Goal: Transaction & Acquisition: Register for event/course

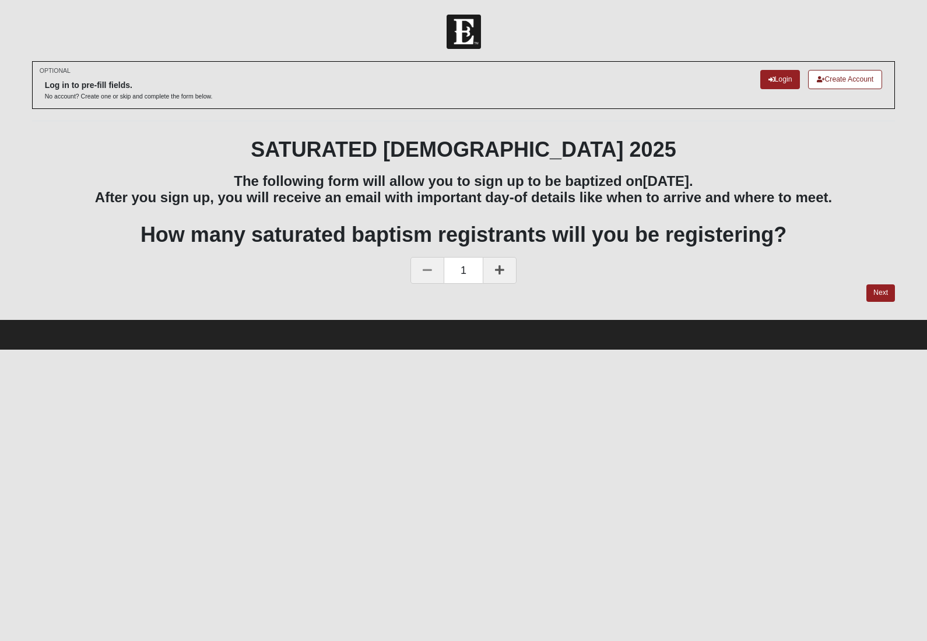
click at [783, 80] on link "Login" at bounding box center [780, 79] width 40 height 19
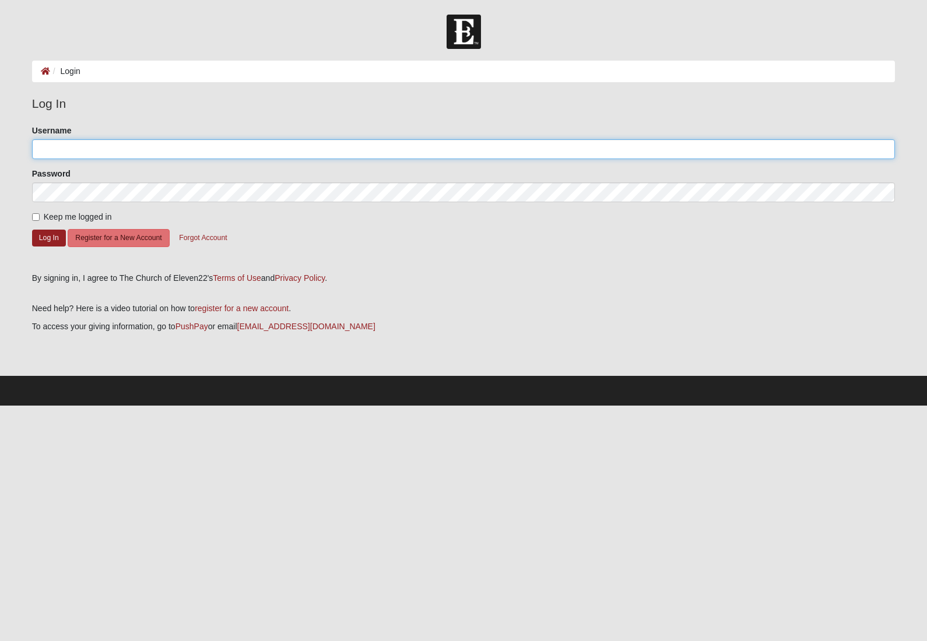
click at [111, 157] on input "Username" at bounding box center [463, 149] width 863 height 20
type input "dcarle"
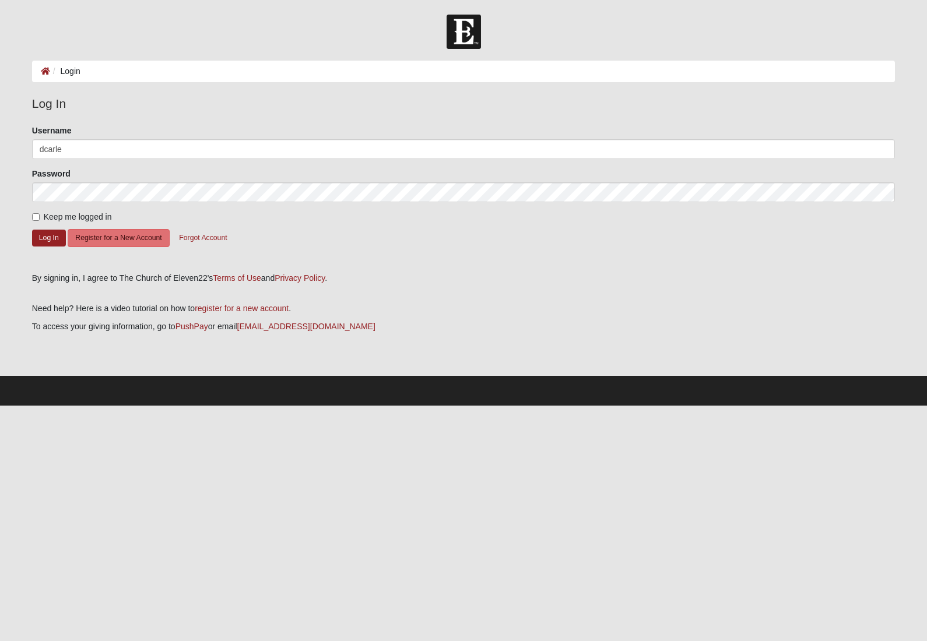
click at [48, 237] on button "Log In" at bounding box center [49, 238] width 34 height 17
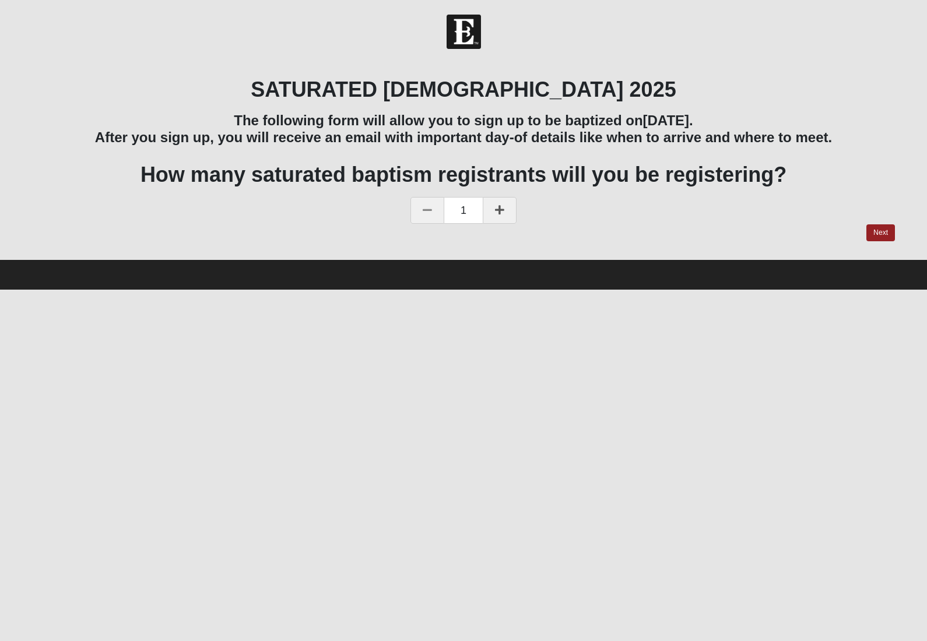
click at [871, 230] on link "Next" at bounding box center [880, 232] width 29 height 17
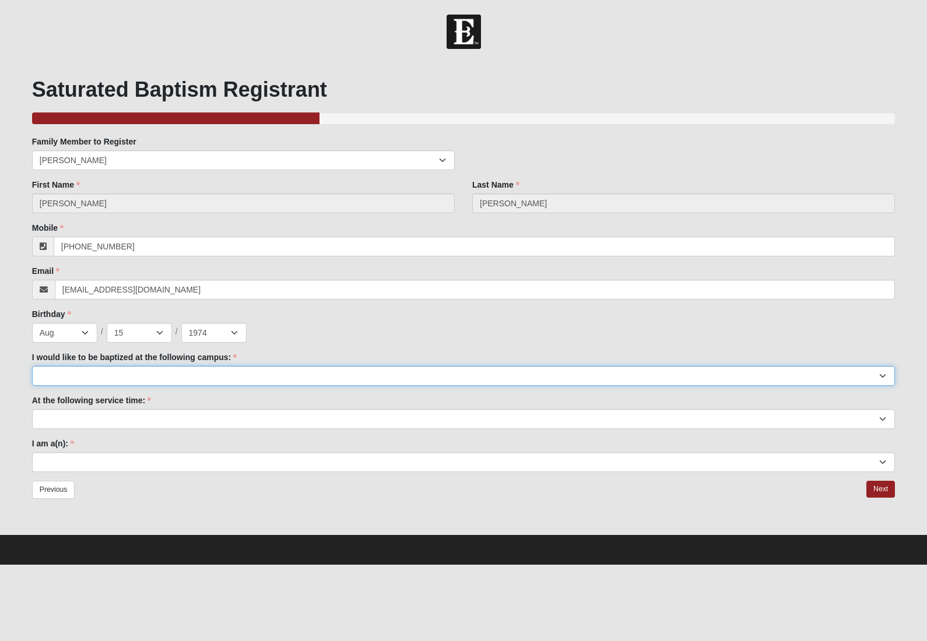
click at [441, 376] on select "Arlington Baymeadows Fleming Island Jesup Mandarin North Jax Orange Park Palatk…" at bounding box center [463, 376] width 863 height 20
select select "21"
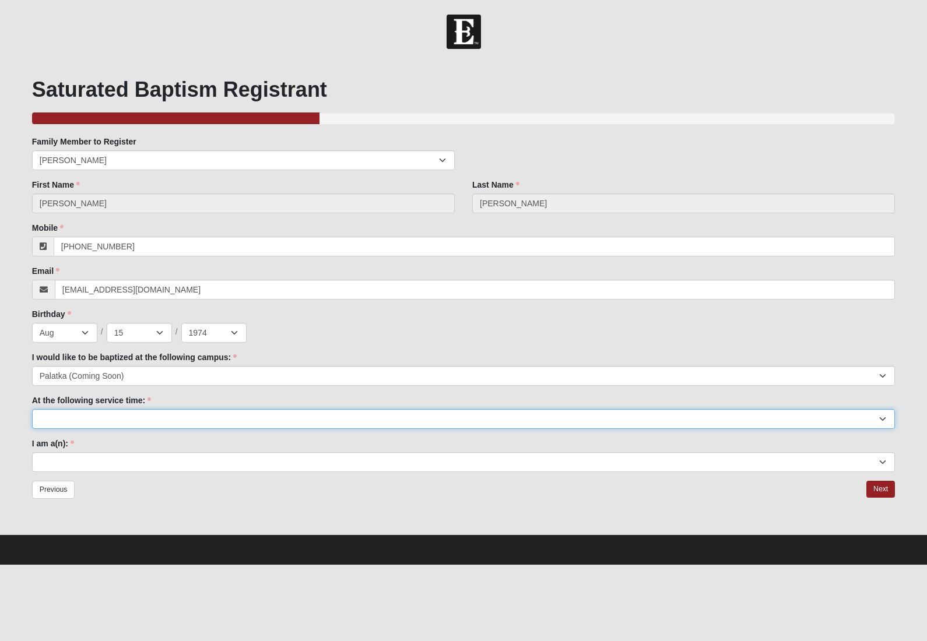
click at [227, 425] on select "9:00am 11:22am 4:22pm (San Pablo and Fleming Island Only)" at bounding box center [463, 419] width 863 height 20
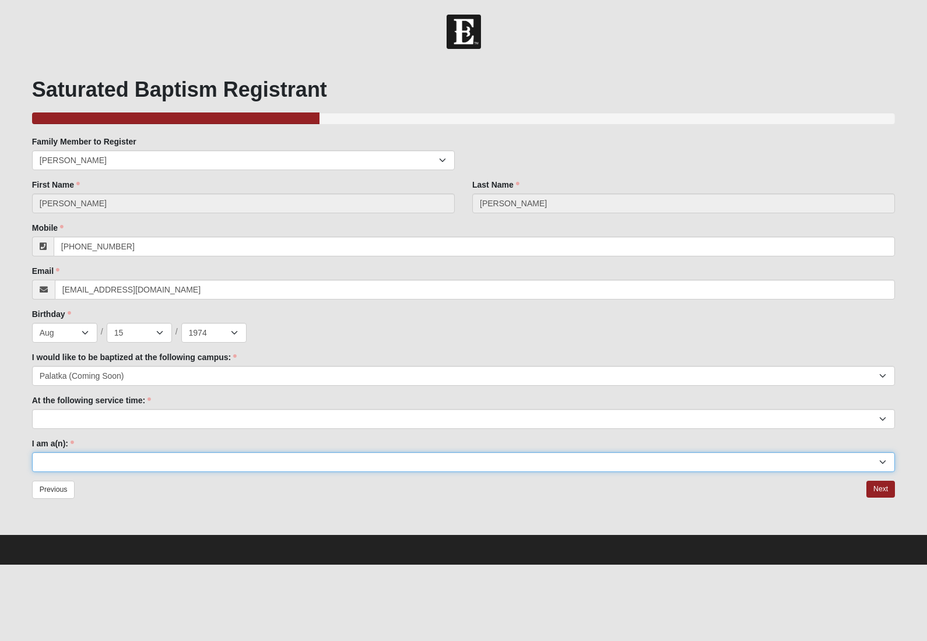
click at [314, 461] on select "Adult (25+) Young Adult (18-25) High School Student (8-12th Grade) Middle Schoo…" at bounding box center [463, 462] width 863 height 20
click at [314, 466] on select "Adult (25+) Young Adult (18-25) High School Student (8-12th Grade) Middle Schoo…" at bounding box center [463, 462] width 863 height 20
select select "Adult (25+)"
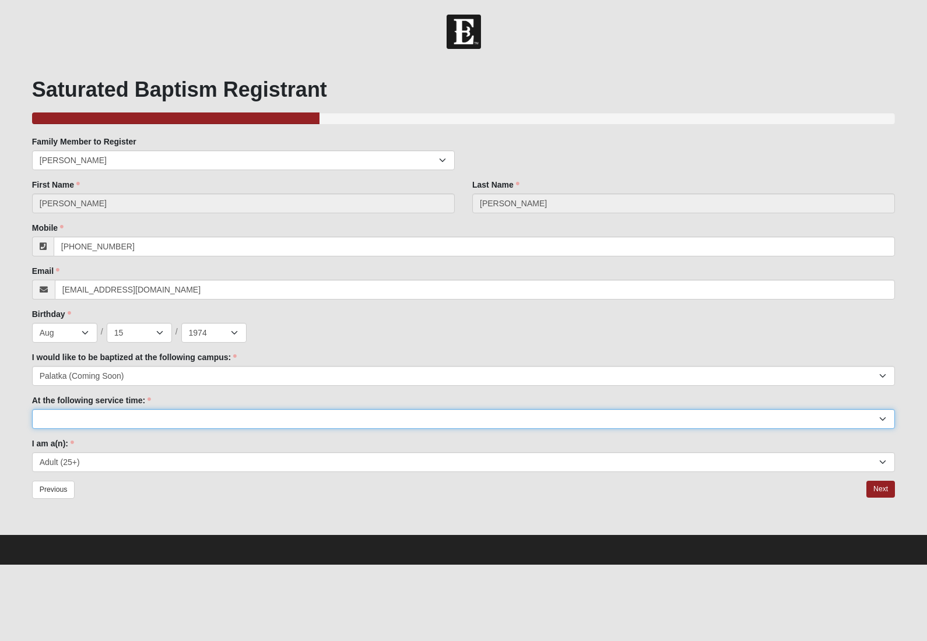
click at [346, 422] on select "9:00am 11:22am 4:22pm (San Pablo and Fleming Island Only)" at bounding box center [463, 419] width 863 height 20
click at [289, 416] on select "9:00am 11:22am 4:22pm (San Pablo and Fleming Island Only)" at bounding box center [463, 419] width 863 height 20
select select "11:22am"
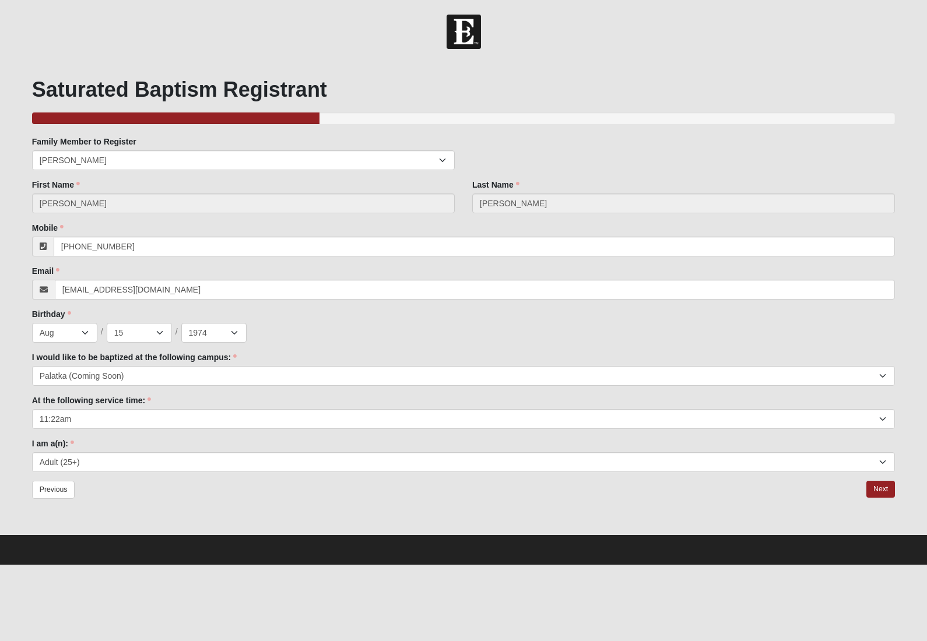
click at [878, 483] on link "Next" at bounding box center [880, 489] width 29 height 17
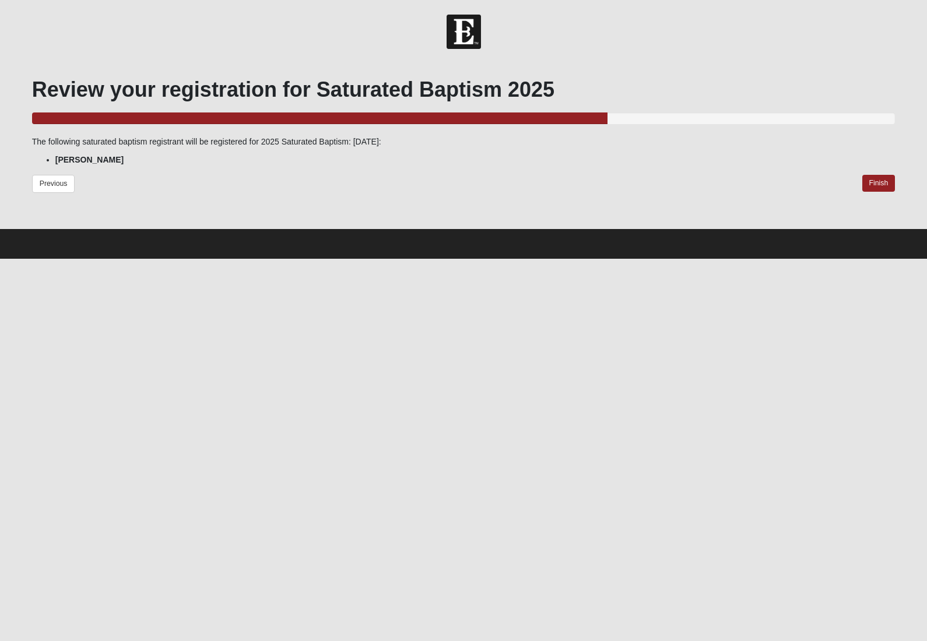
click at [886, 178] on link "Finish" at bounding box center [878, 183] width 33 height 17
